Goal: Transaction & Acquisition: Obtain resource

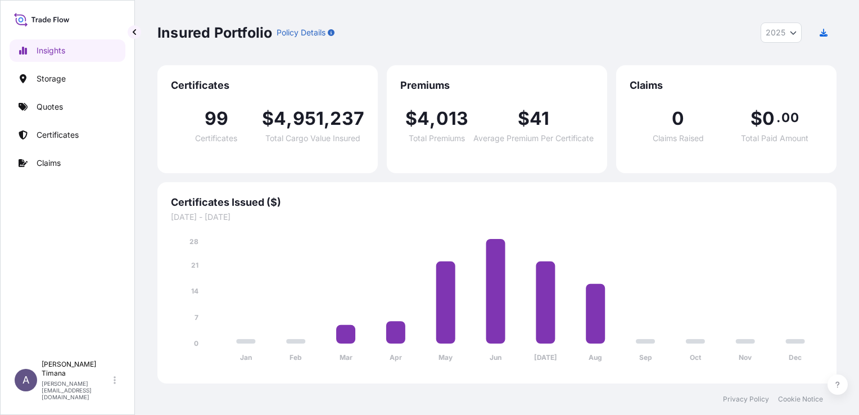
select select "2025"
click at [54, 136] on p "Certificates" at bounding box center [58, 134] width 42 height 11
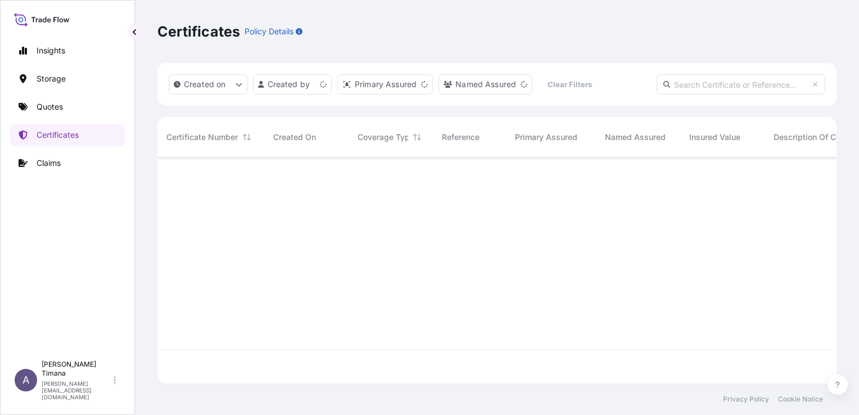
scroll to position [224, 670]
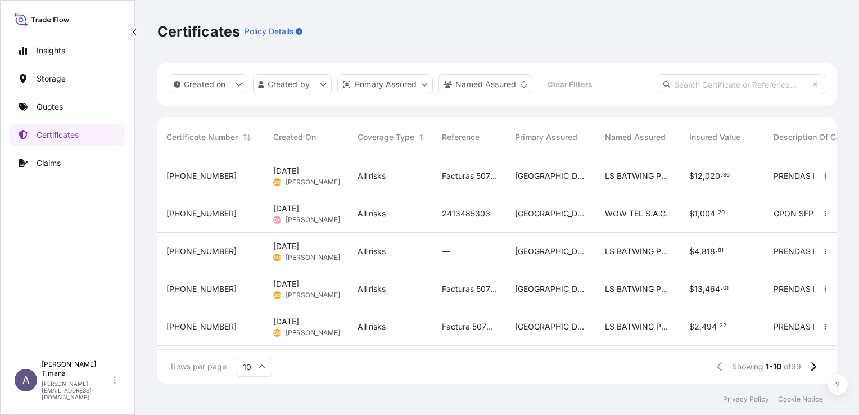
click at [435, 179] on div "Facturas 5079151045, 5079151048, 5079151047 y [PERSON_NAME]" at bounding box center [469, 176] width 73 height 38
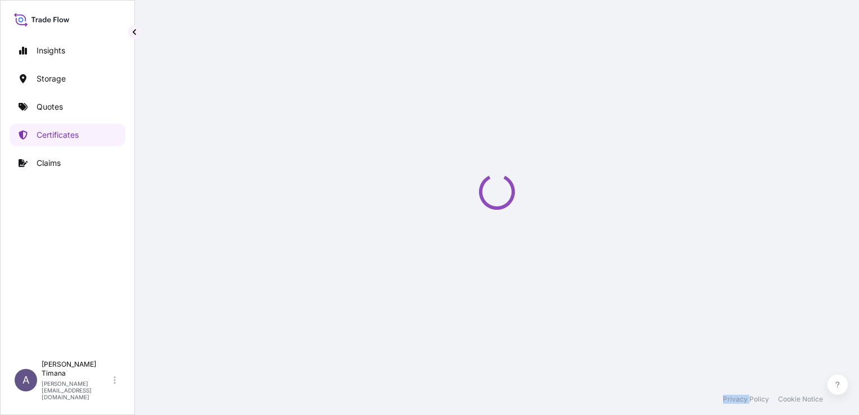
click at [435, 179] on div "Loading" at bounding box center [496, 192] width 679 height 384
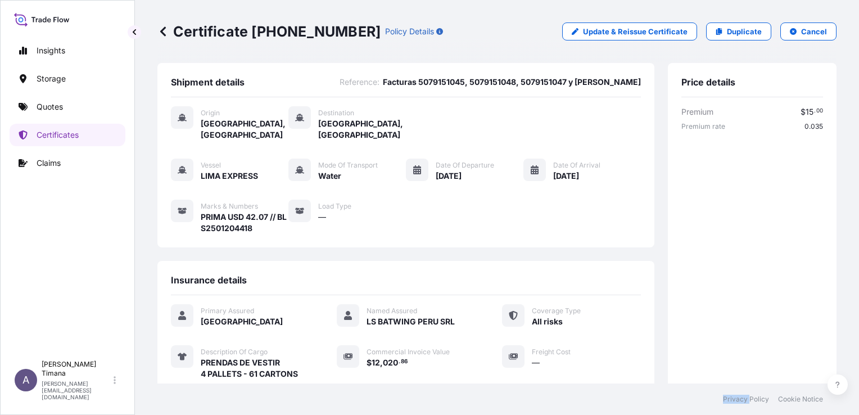
click at [163, 29] on icon at bounding box center [163, 31] width 6 height 10
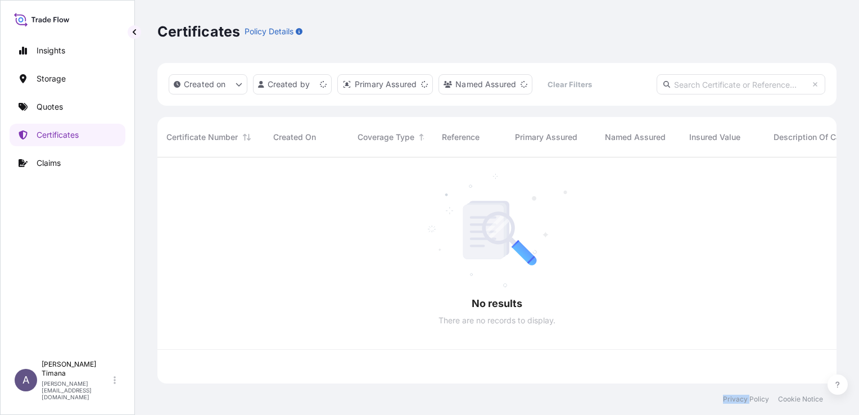
scroll to position [224, 670]
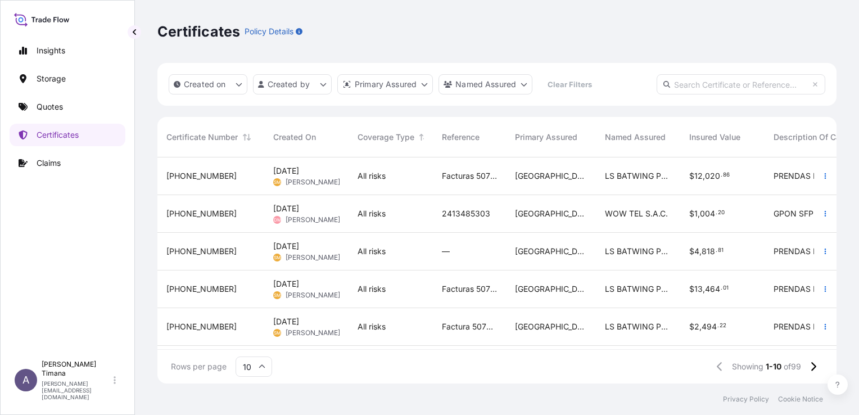
click at [485, 175] on span "Facturas 5079151045, 5079151048, 5079151047 y [PERSON_NAME]" at bounding box center [469, 175] width 55 height 11
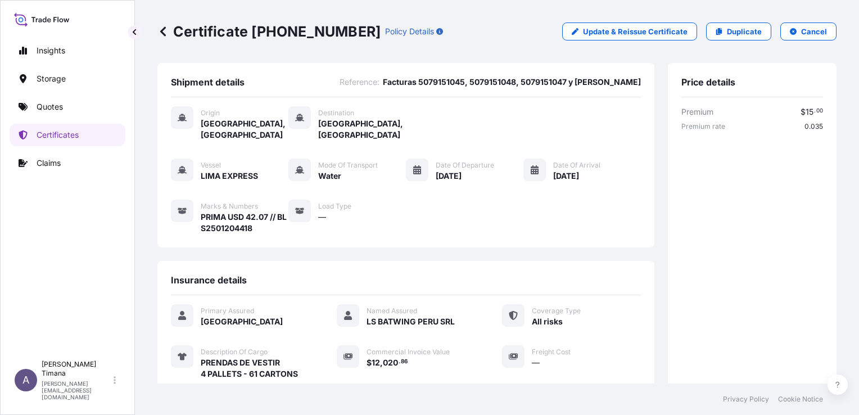
click at [166, 33] on icon at bounding box center [162, 31] width 11 height 11
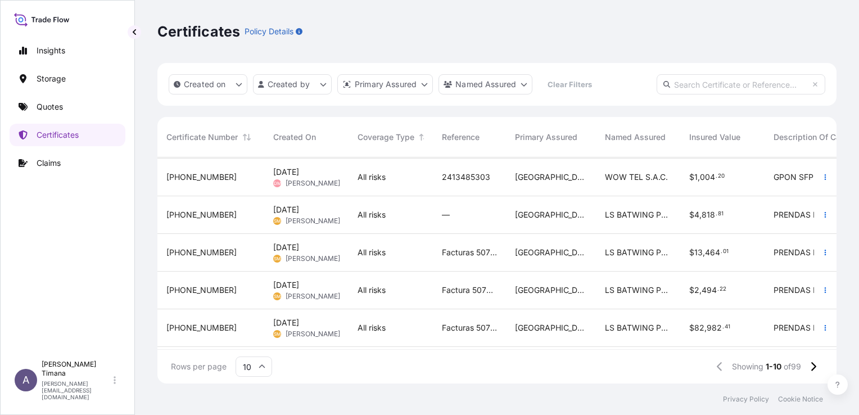
scroll to position [56, 0]
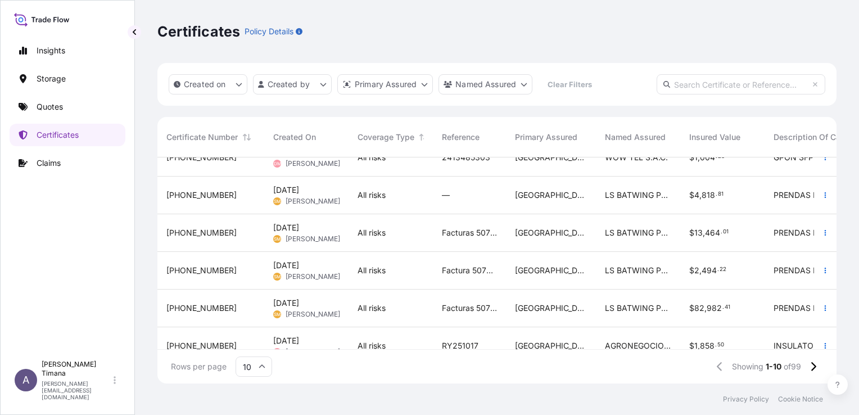
click at [457, 233] on span "Facturas 5077928689, 5077928691, 5077928696 y [PERSON_NAME]." at bounding box center [469, 232] width 55 height 11
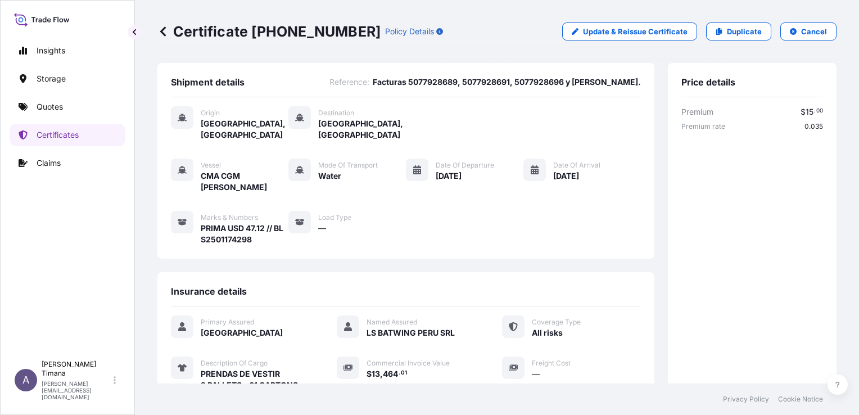
click at [165, 33] on icon at bounding box center [162, 31] width 11 height 11
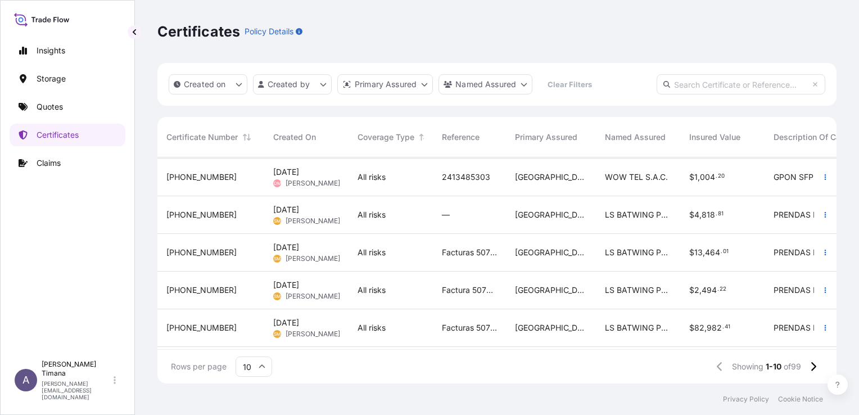
scroll to position [56, 0]
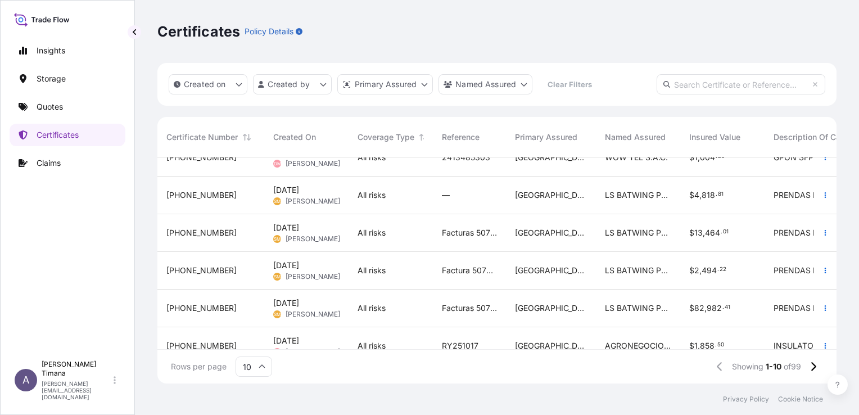
drag, startPoint x: 503, startPoint y: 141, endPoint x: 548, endPoint y: 136, distance: 44.7
click at [548, 136] on div "Certificate Number Created On Coverage Type Reference Primary Assured Named Ass…" at bounding box center [626, 137] width 939 height 40
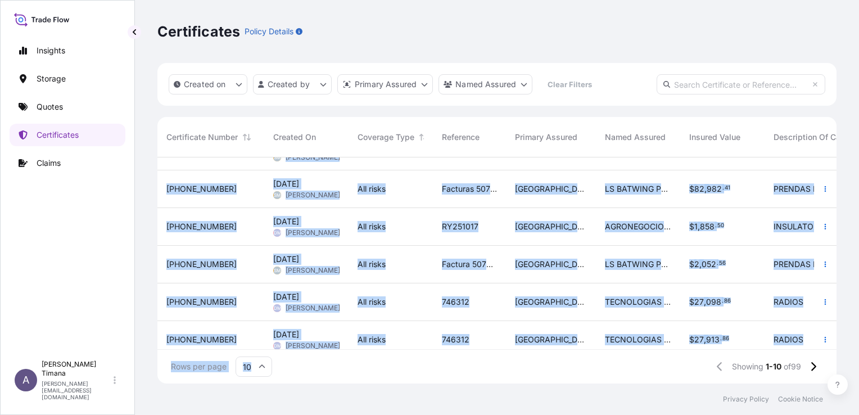
drag, startPoint x: 499, startPoint y: 350, endPoint x: 505, endPoint y: 348, distance: 6.1
click at [505, 348] on div "Certificate Number Created On Coverage Type Reference Primary Assured Named Ass…" at bounding box center [496, 250] width 679 height 267
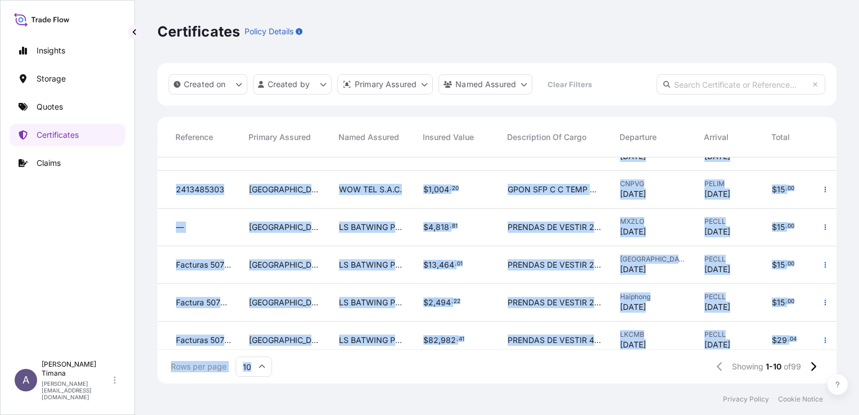
scroll to position [24, 291]
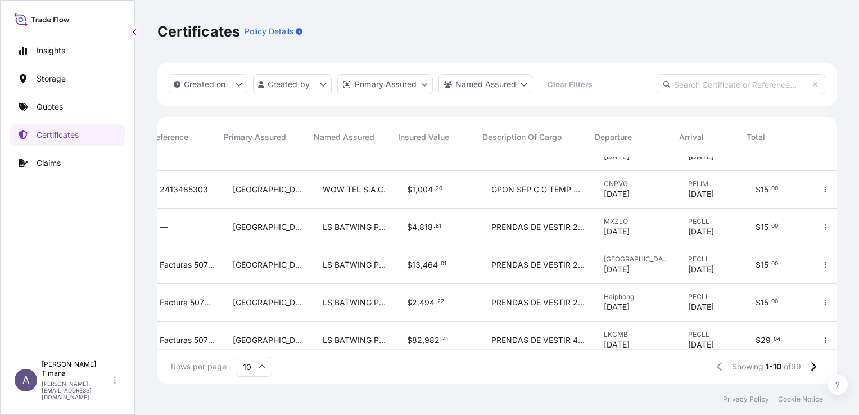
click at [569, 53] on div "Certificates Policy Details" at bounding box center [496, 31] width 679 height 63
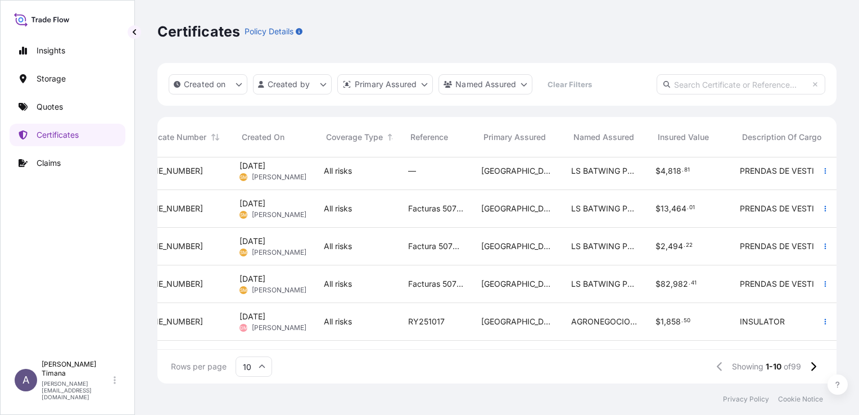
scroll to position [80, 31]
click at [390, 285] on div "All risks" at bounding box center [359, 283] width 66 height 11
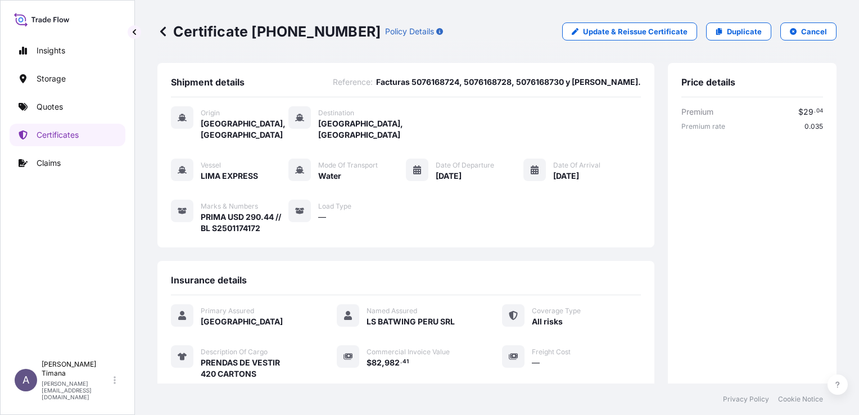
click at [163, 32] on icon at bounding box center [162, 31] width 11 height 11
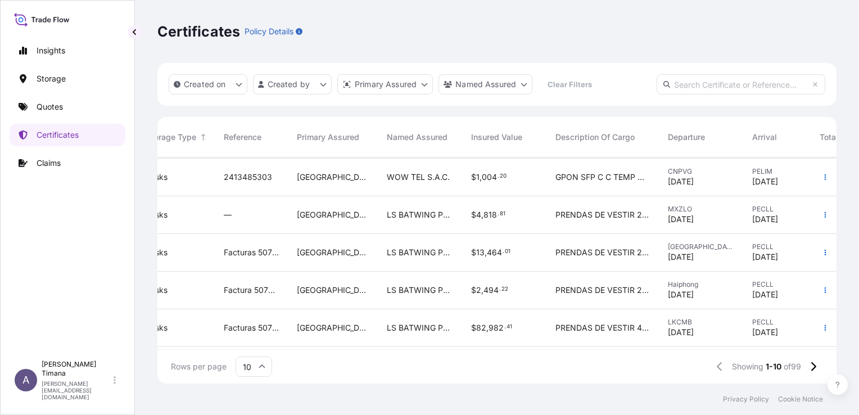
scroll to position [56, 218]
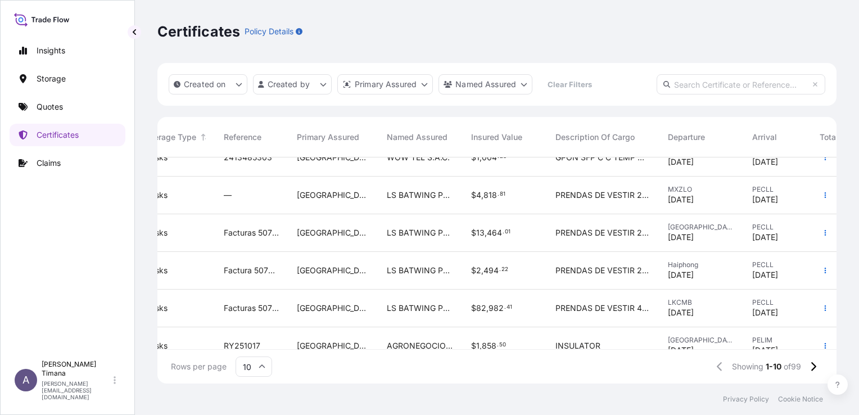
click at [418, 270] on span "LS BATWING PERU SRL" at bounding box center [420, 270] width 66 height 11
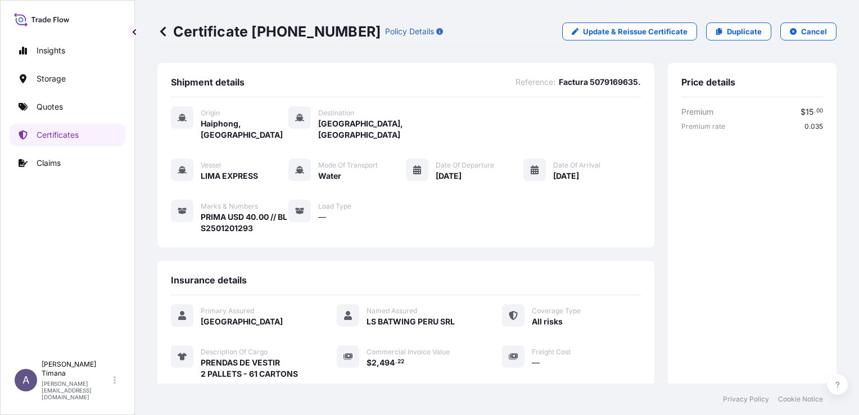
click at [160, 28] on icon at bounding box center [162, 31] width 11 height 11
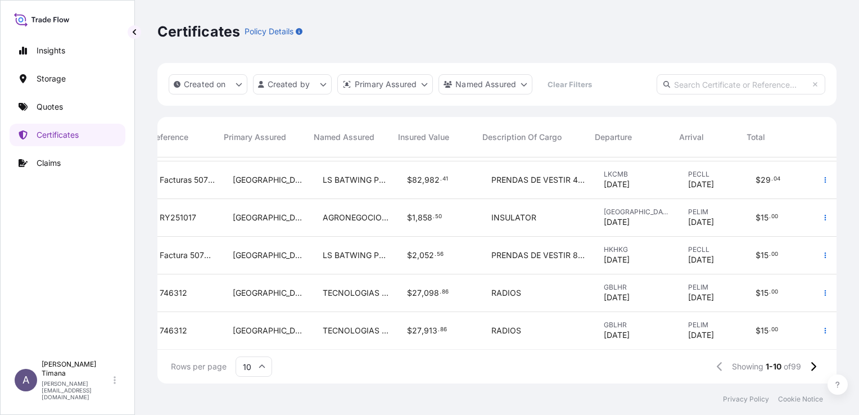
scroll to position [193, 291]
click at [814, 369] on icon at bounding box center [813, 366] width 5 height 9
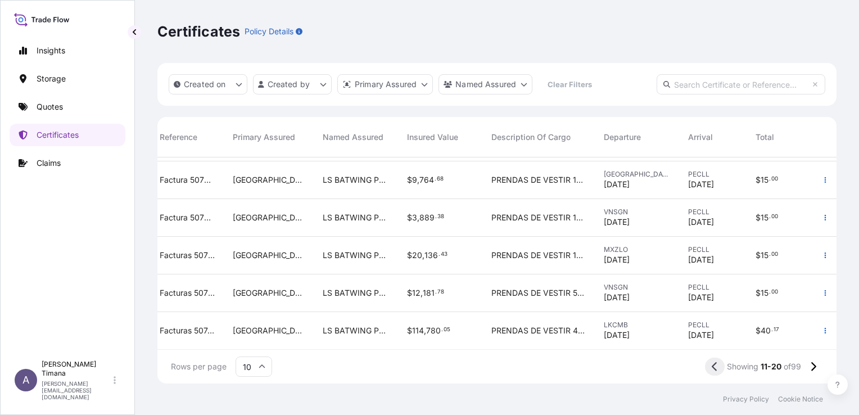
click at [713, 368] on icon at bounding box center [715, 367] width 6 height 10
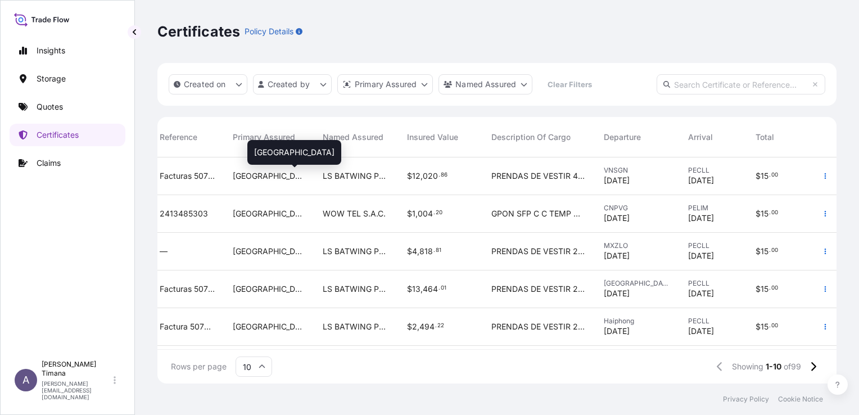
click at [295, 175] on div "[GEOGRAPHIC_DATA]" at bounding box center [269, 175] width 72 height 11
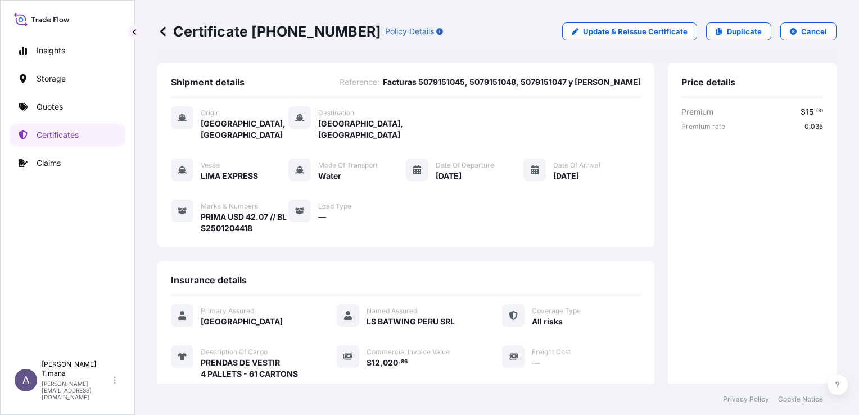
click at [164, 30] on icon at bounding box center [163, 31] width 6 height 10
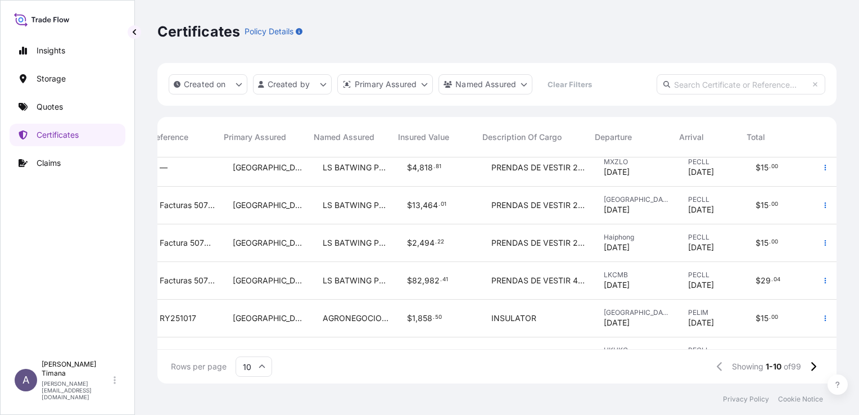
scroll to position [112, 291]
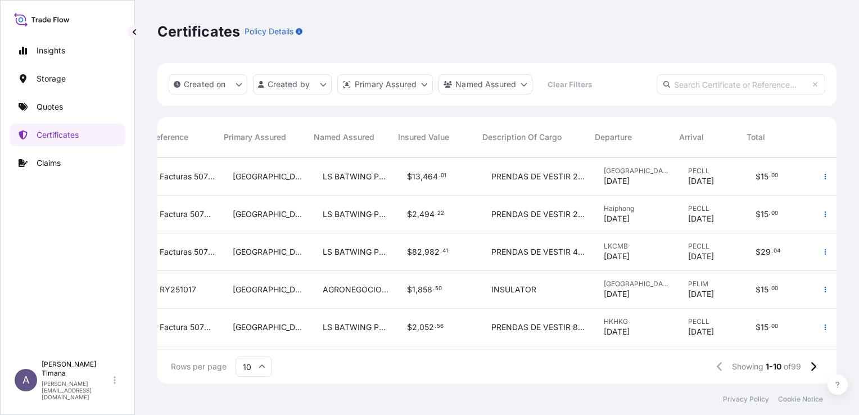
click at [463, 215] on div "$ 2 , 494 . 22" at bounding box center [440, 214] width 66 height 11
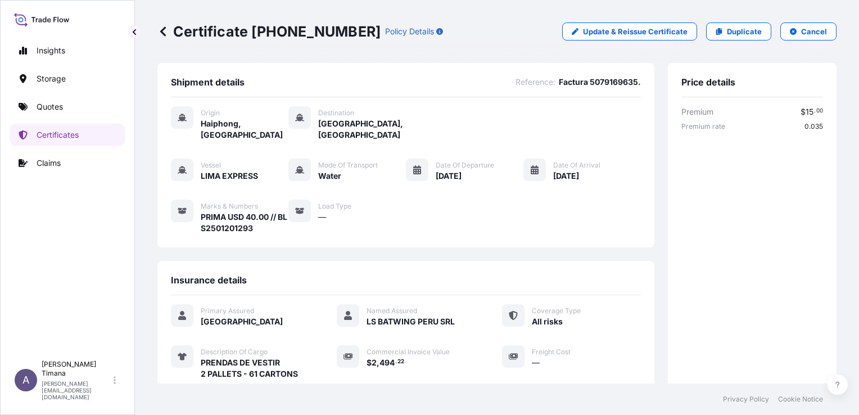
click at [159, 33] on icon at bounding box center [162, 31] width 11 height 11
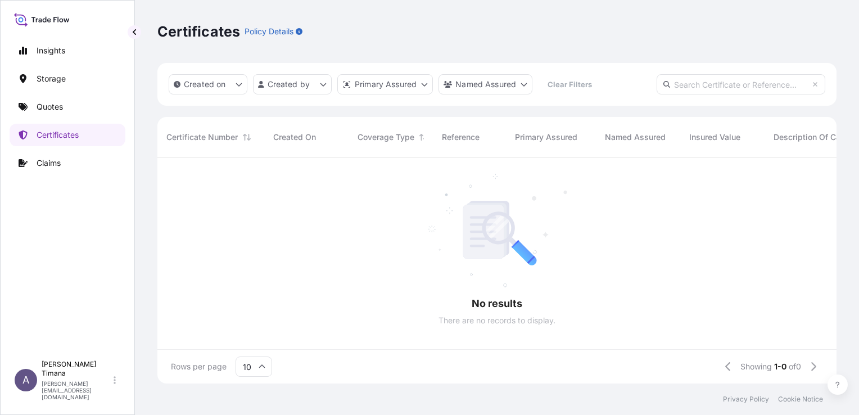
scroll to position [224, 670]
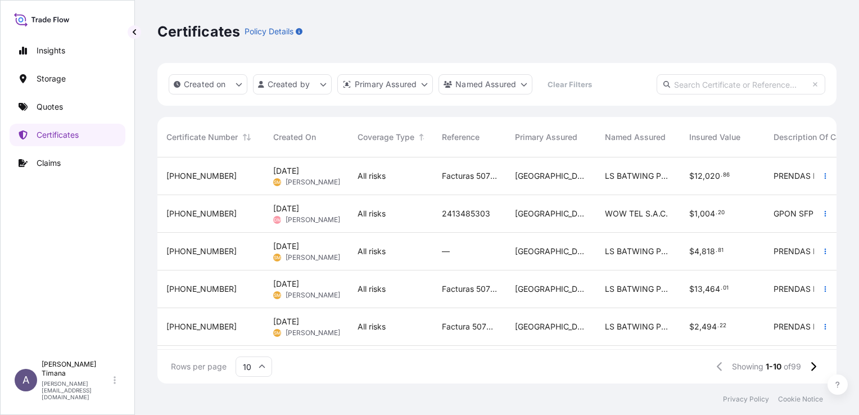
click at [644, 132] on span "Named Assured" at bounding box center [635, 137] width 61 height 11
click at [641, 138] on span "Named Assured" at bounding box center [635, 137] width 61 height 11
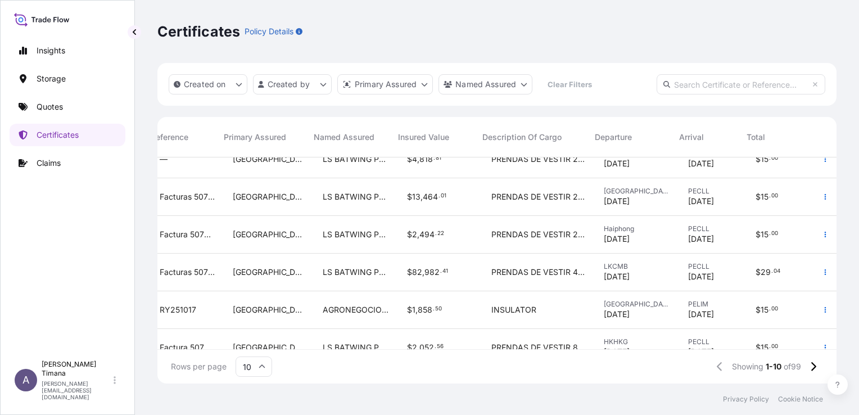
scroll to position [112, 291]
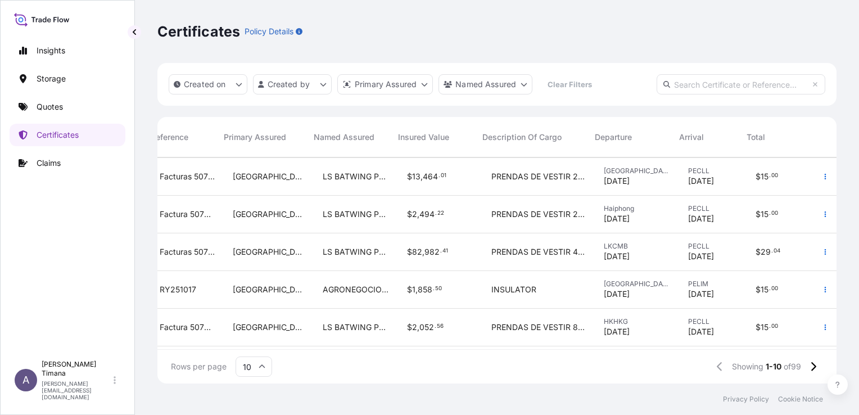
click at [659, 247] on span "LKCMB" at bounding box center [637, 246] width 66 height 9
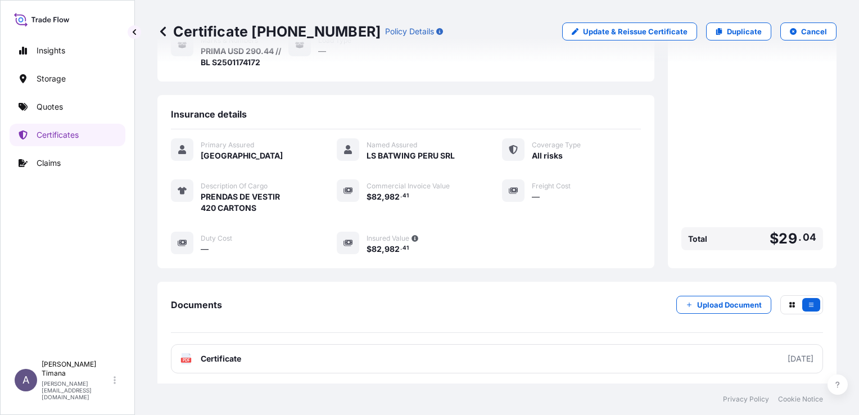
scroll to position [169, 0]
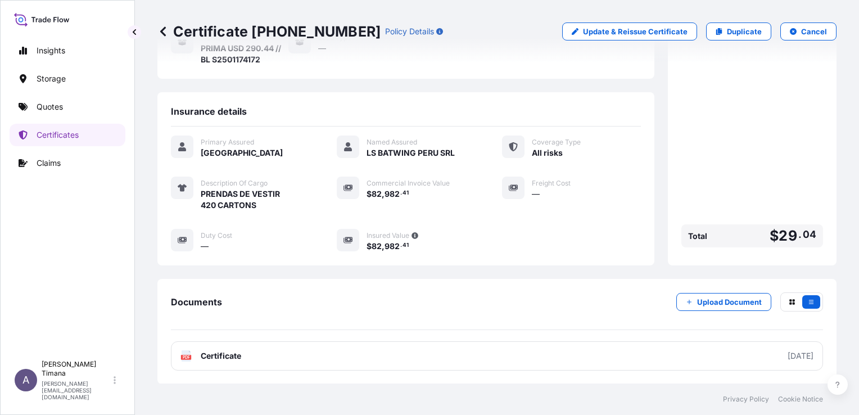
click at [160, 31] on icon at bounding box center [163, 31] width 6 height 10
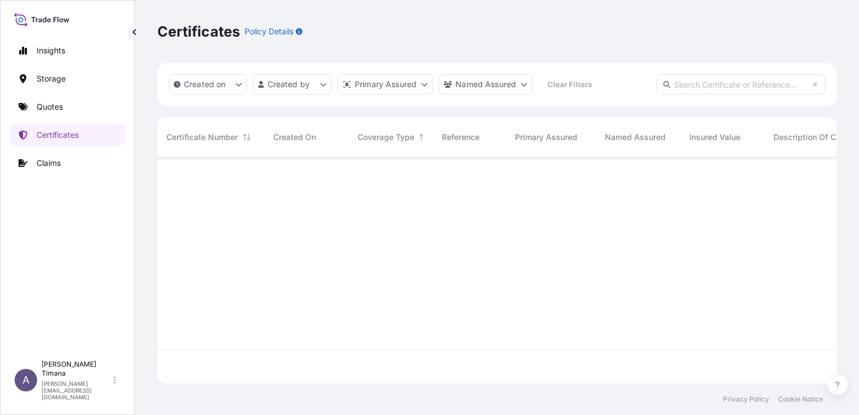
scroll to position [224, 670]
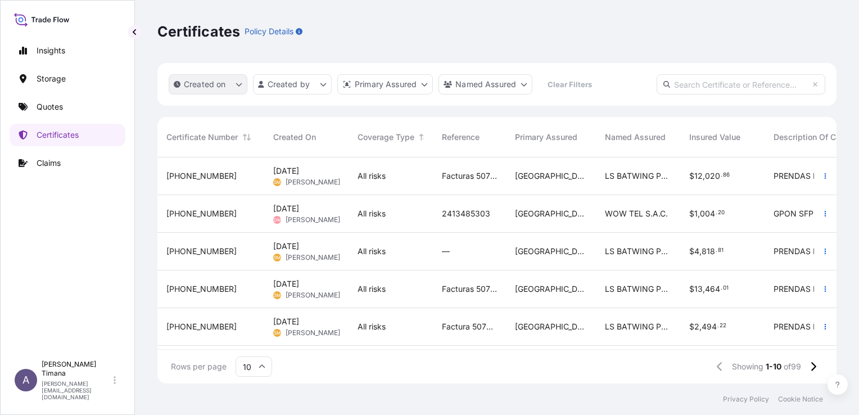
click at [234, 87] on button "Created on" at bounding box center [208, 84] width 79 height 20
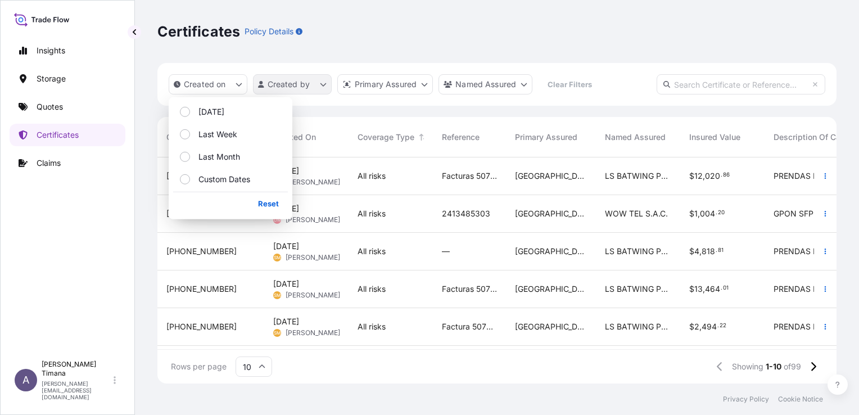
click at [296, 80] on html "Insights Storage Quotes Certificates Claims A [PERSON_NAME] [PERSON_NAME][EMAIL…" at bounding box center [429, 207] width 859 height 415
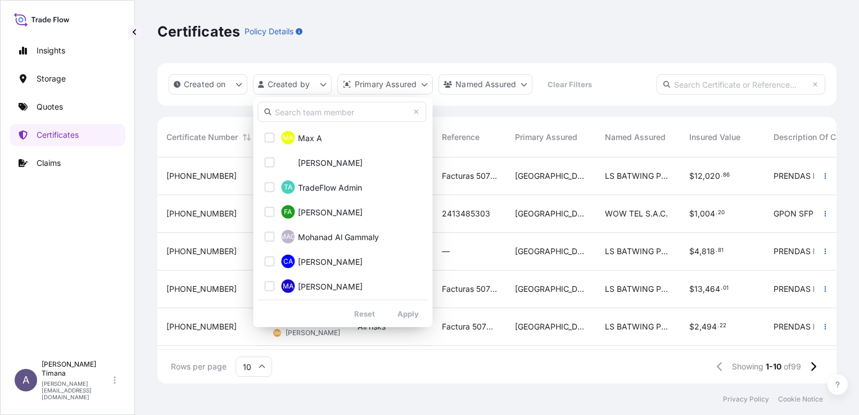
click at [594, 85] on html "Insights Storage Quotes Certificates Claims A [PERSON_NAME] [PERSON_NAME][EMAIL…" at bounding box center [429, 207] width 859 height 415
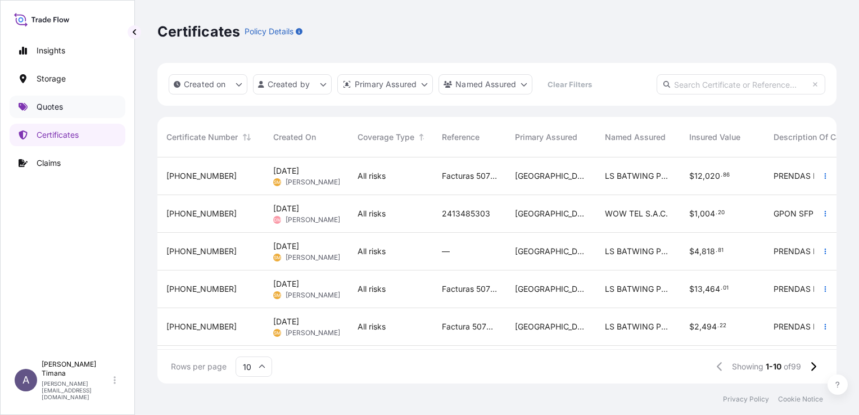
click at [59, 114] on link "Quotes" at bounding box center [68, 107] width 116 height 22
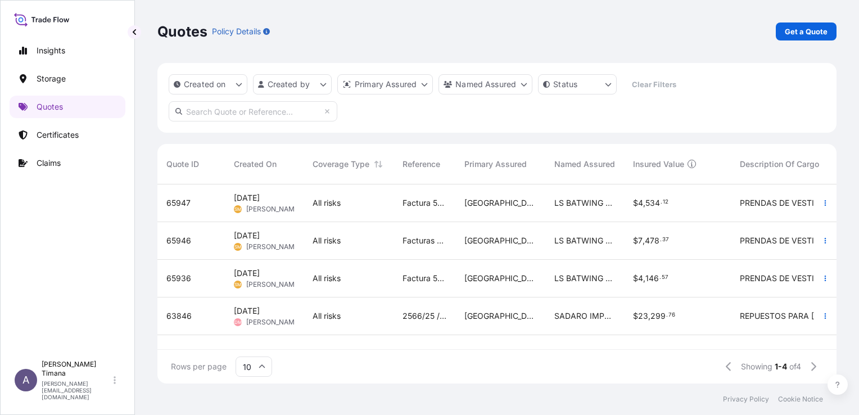
click at [373, 197] on div "All risks" at bounding box center [349, 202] width 72 height 11
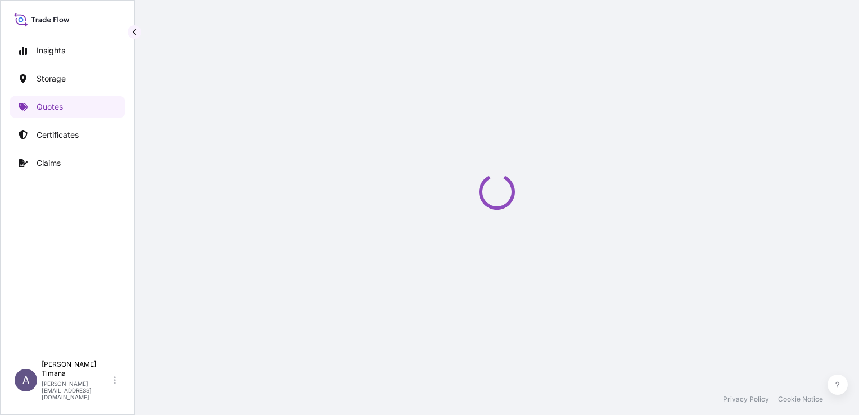
select select "Water"
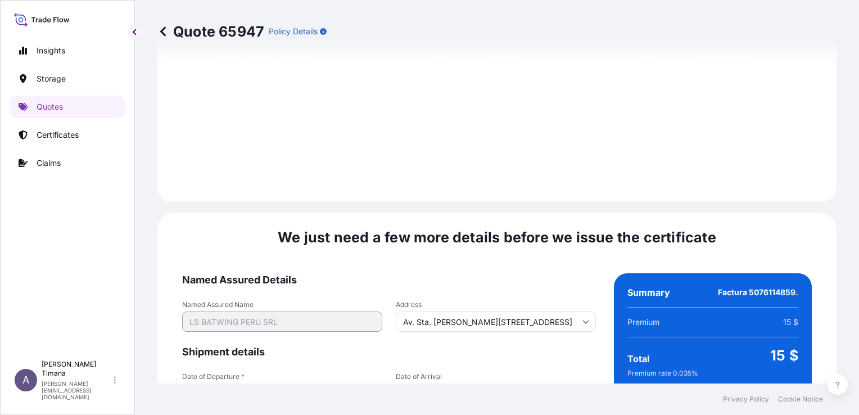
scroll to position [1719, 0]
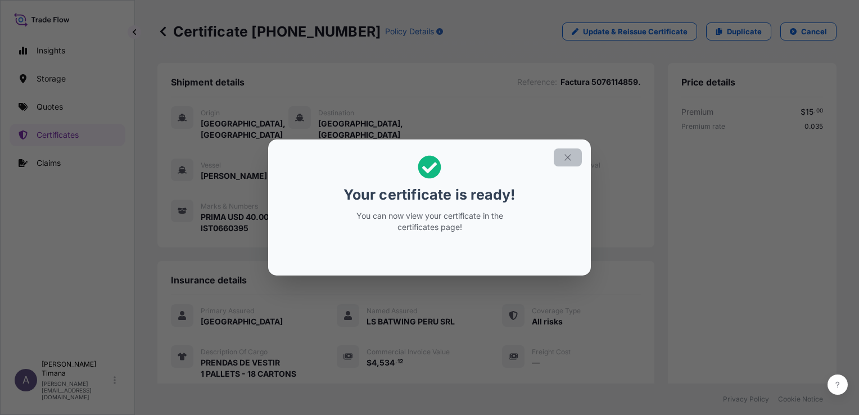
click at [566, 158] on icon "button" at bounding box center [568, 157] width 10 height 10
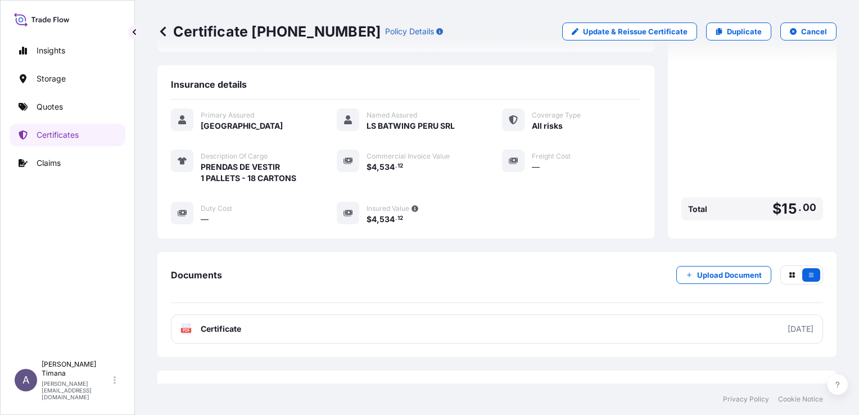
scroll to position [223, 0]
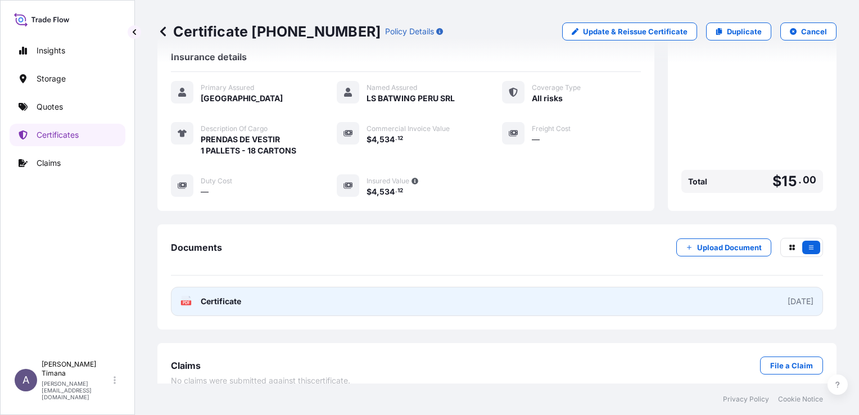
click at [205, 296] on span "Certificate" at bounding box center [221, 301] width 40 height 11
drag, startPoint x: 670, startPoint y: 286, endPoint x: 616, endPoint y: 283, distance: 54.1
click at [616, 287] on link "PDF Certificate [DATE]" at bounding box center [497, 301] width 652 height 29
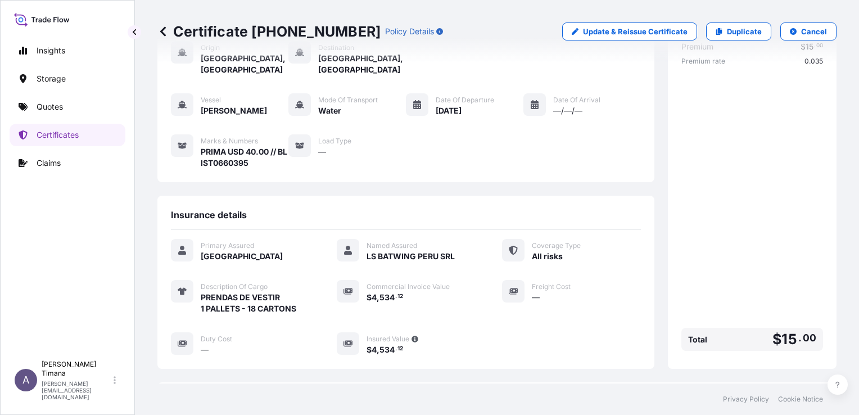
scroll to position [0, 0]
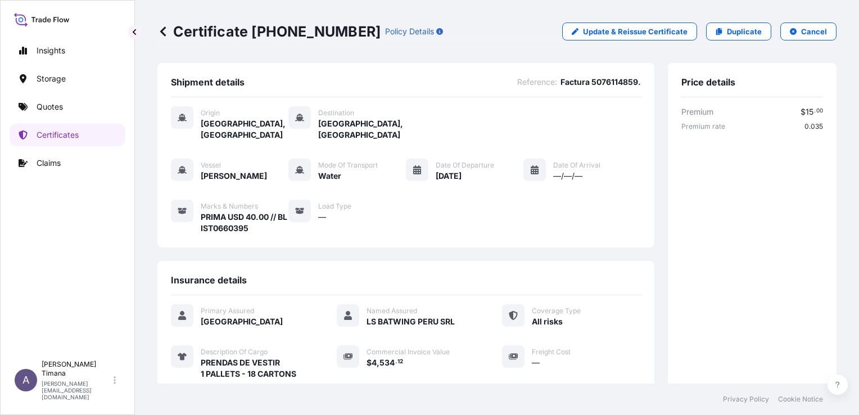
click at [164, 35] on icon at bounding box center [163, 31] width 6 height 10
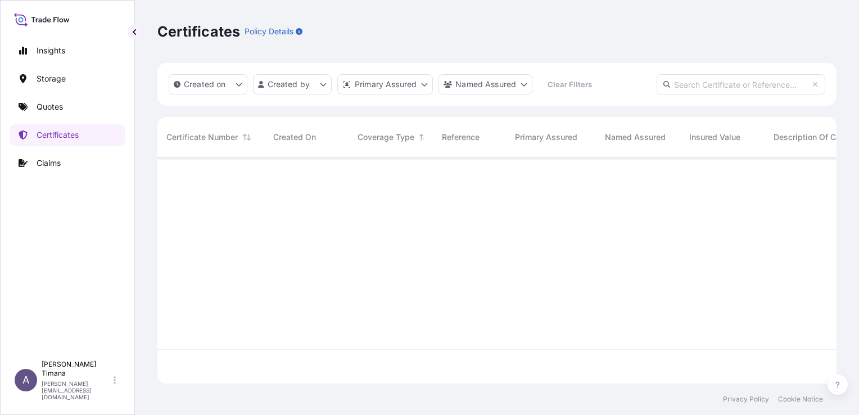
scroll to position [224, 670]
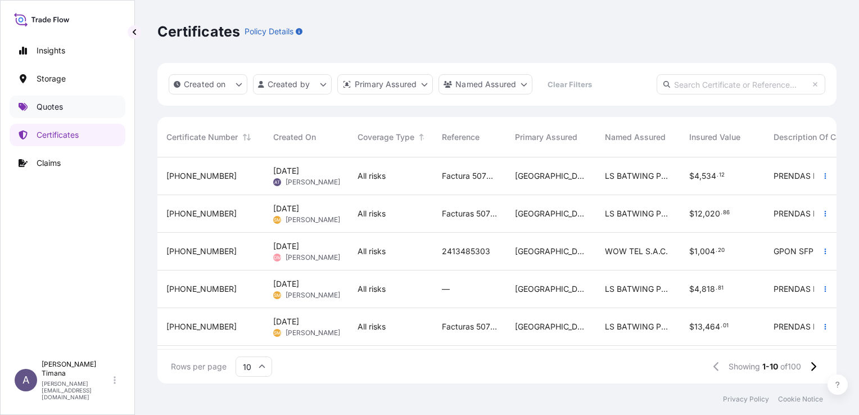
click at [44, 109] on p "Quotes" at bounding box center [50, 106] width 26 height 11
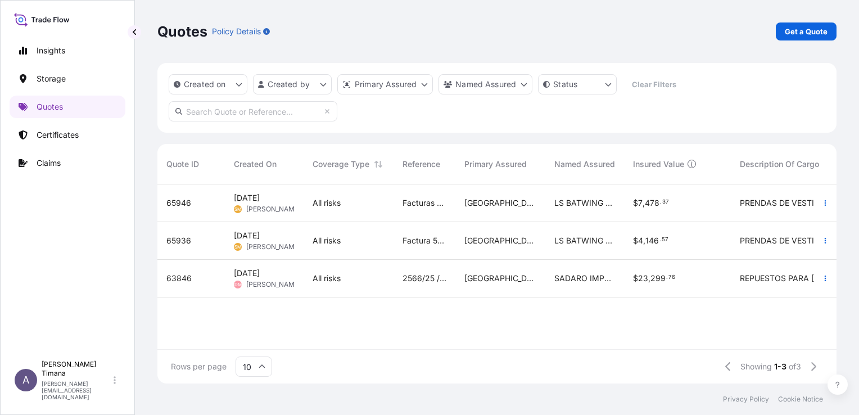
click at [297, 203] on div "[DATE] SM [PERSON_NAME]" at bounding box center [264, 203] width 79 height 38
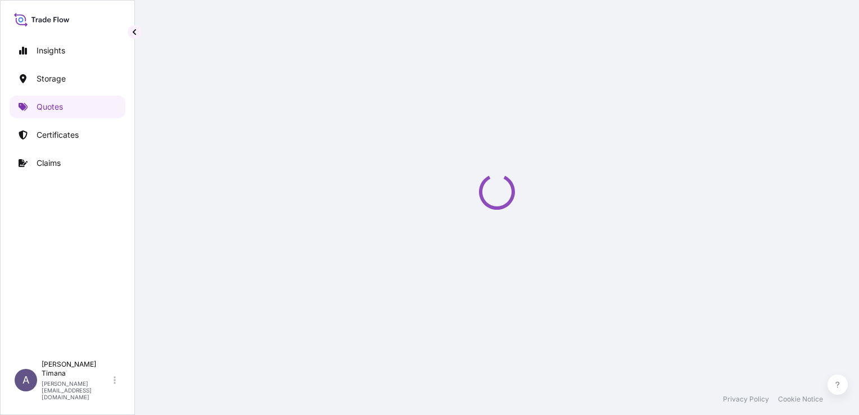
select select "Water"
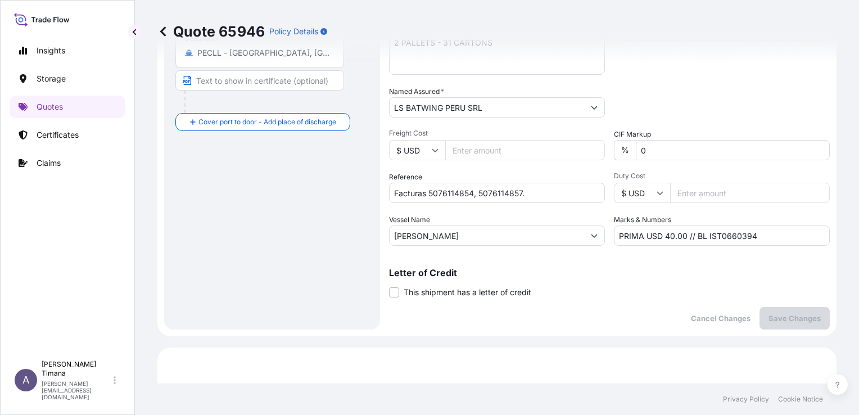
scroll to position [211, 0]
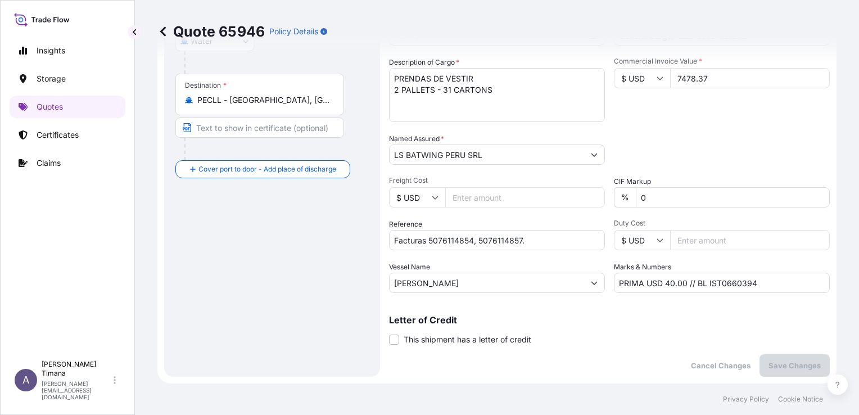
click at [600, 339] on div "Letter of Credit This shipment has a letter of credit Letter of credit * Letter…" at bounding box center [609, 330] width 441 height 30
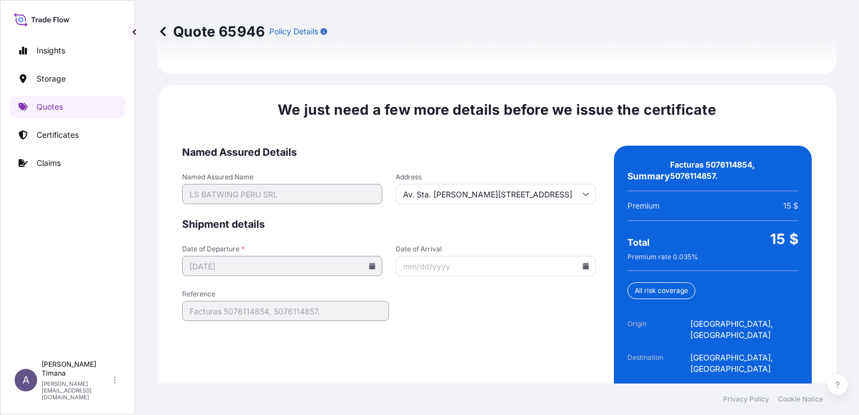
scroll to position [1742, 0]
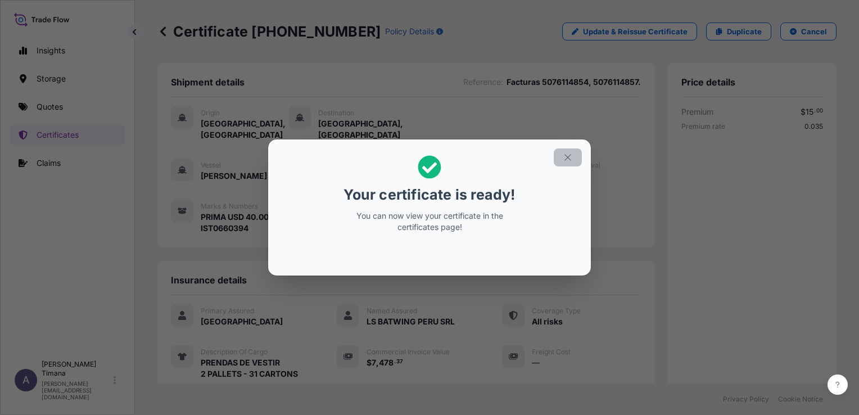
click at [564, 157] on icon "button" at bounding box center [568, 157] width 10 height 10
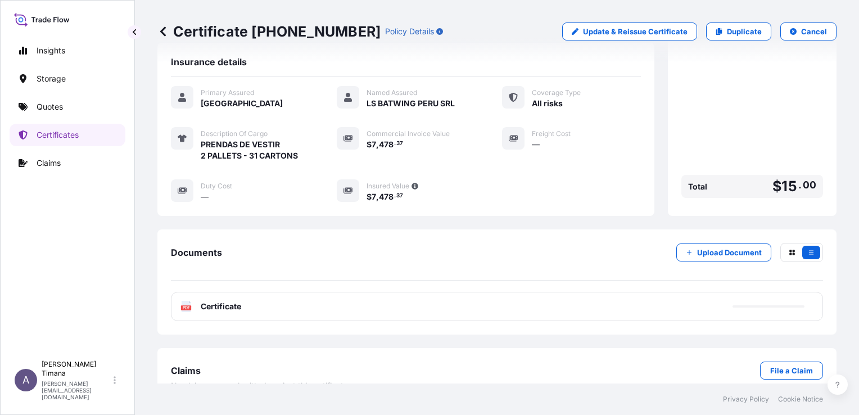
scroll to position [223, 0]
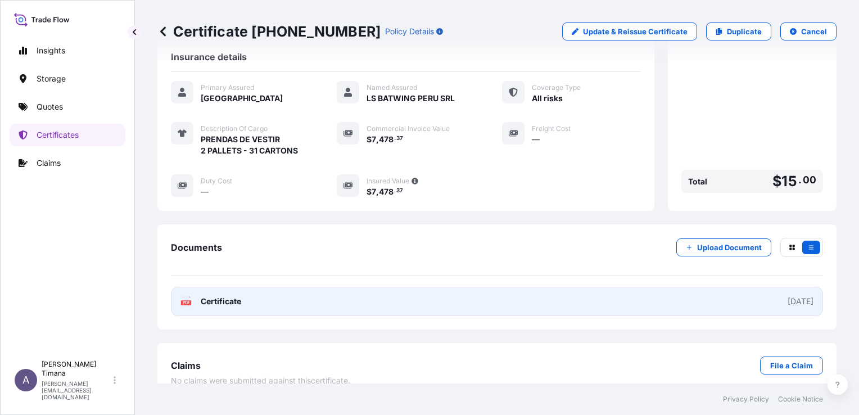
click at [223, 296] on span "Certificate" at bounding box center [221, 301] width 40 height 11
